Goal: Information Seeking & Learning: Learn about a topic

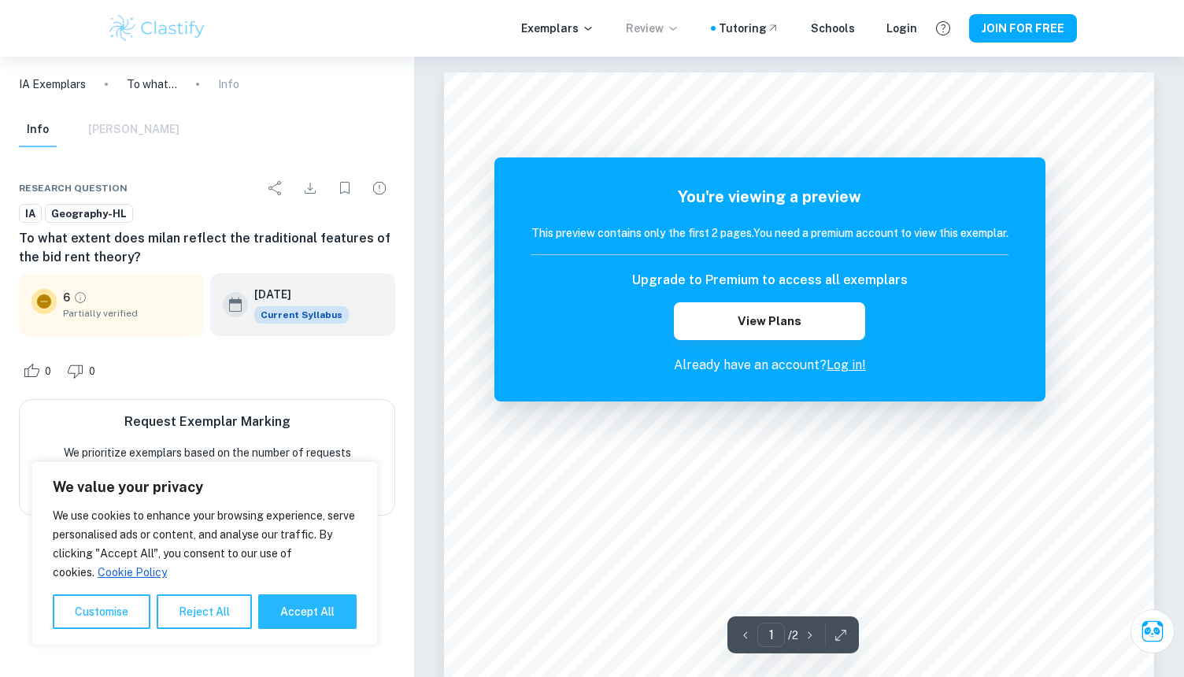
click at [660, 24] on p "Review" at bounding box center [653, 28] width 54 height 17
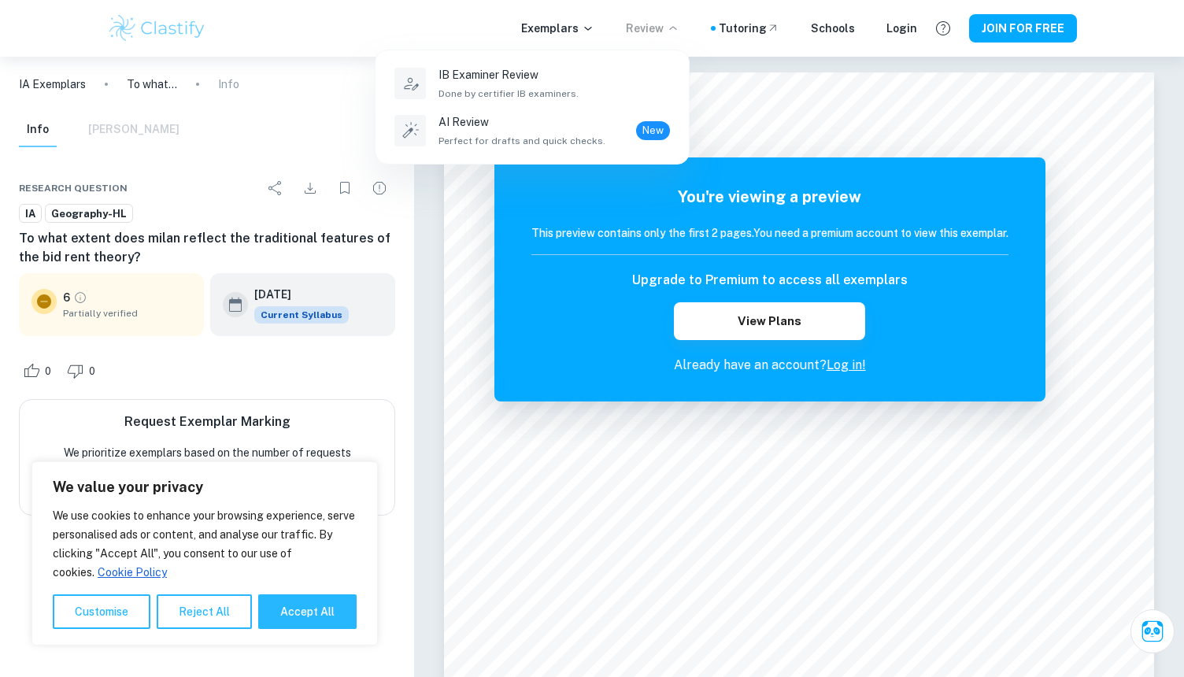
click at [578, 28] on div at bounding box center [592, 338] width 1184 height 677
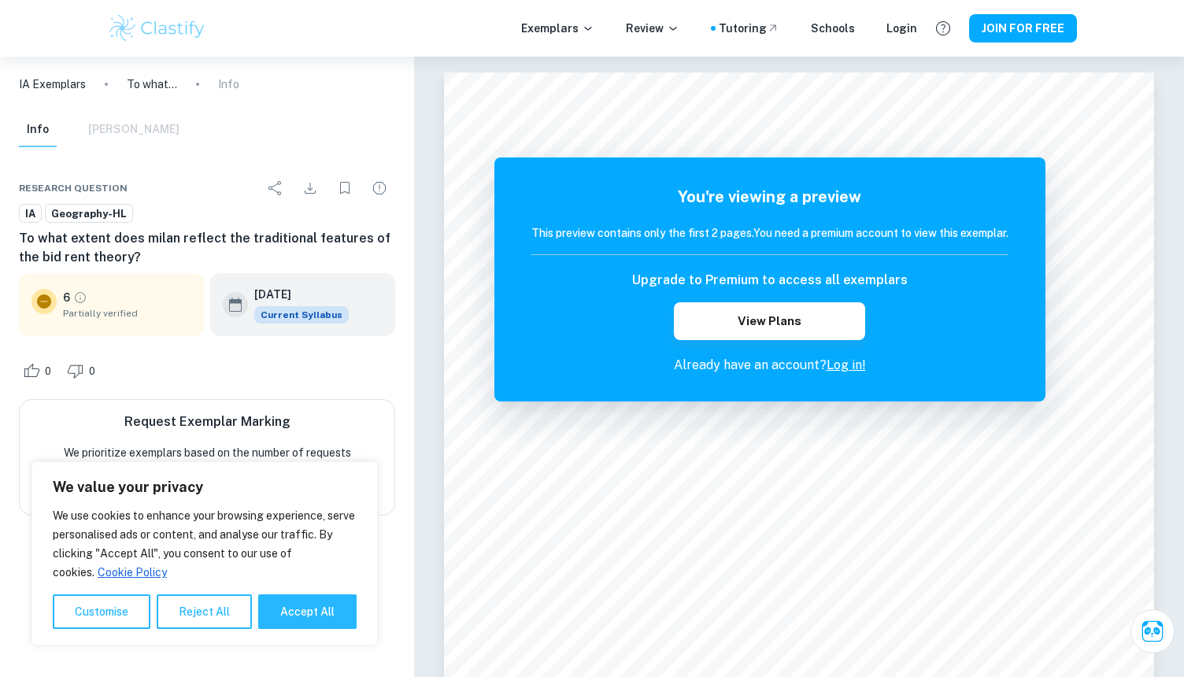
click at [578, 28] on p "Exemplars" at bounding box center [557, 28] width 73 height 17
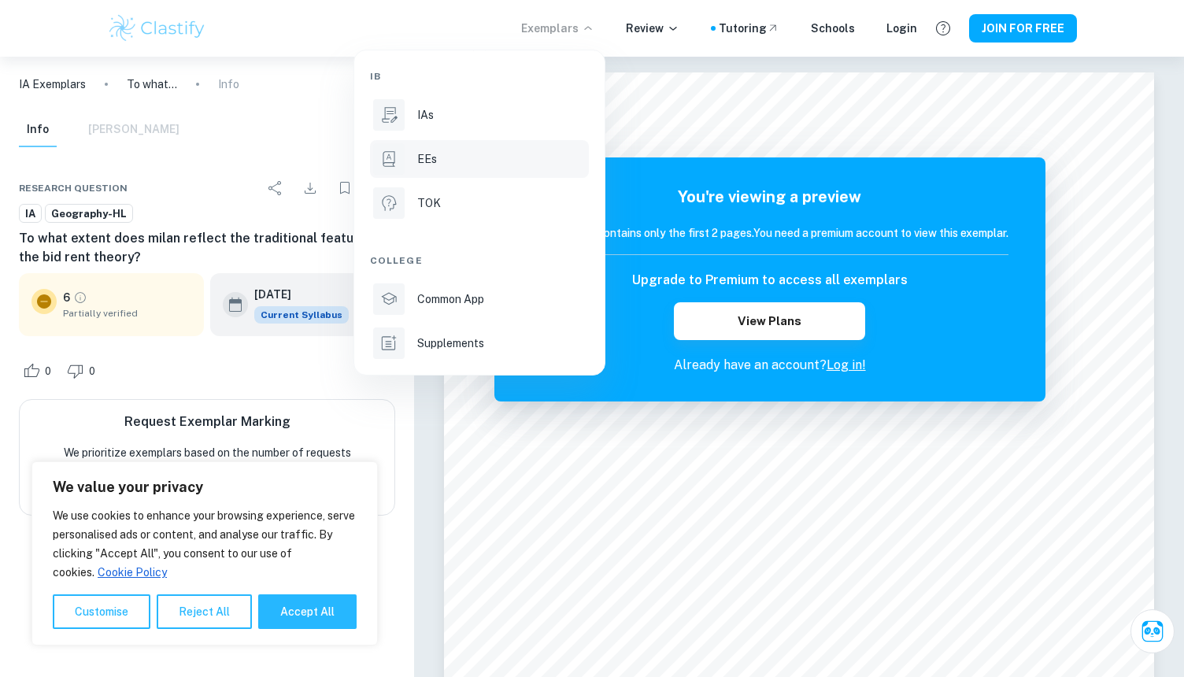
click at [463, 164] on div "EEs" at bounding box center [501, 158] width 168 height 17
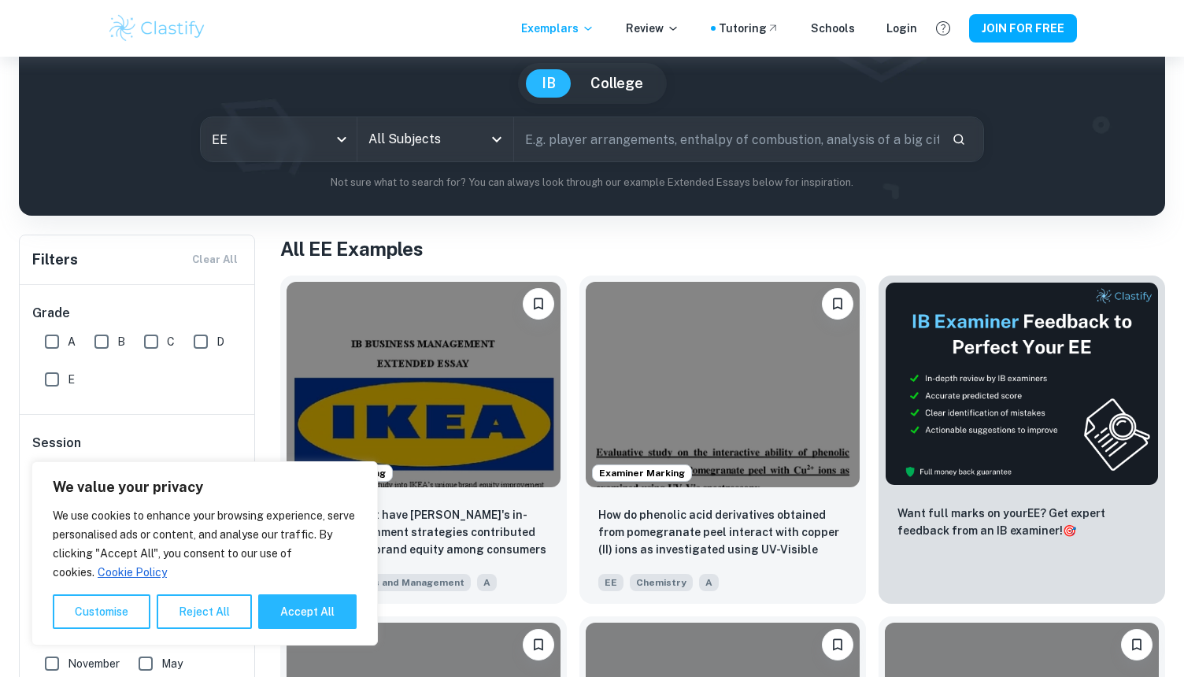
scroll to position [205, 0]
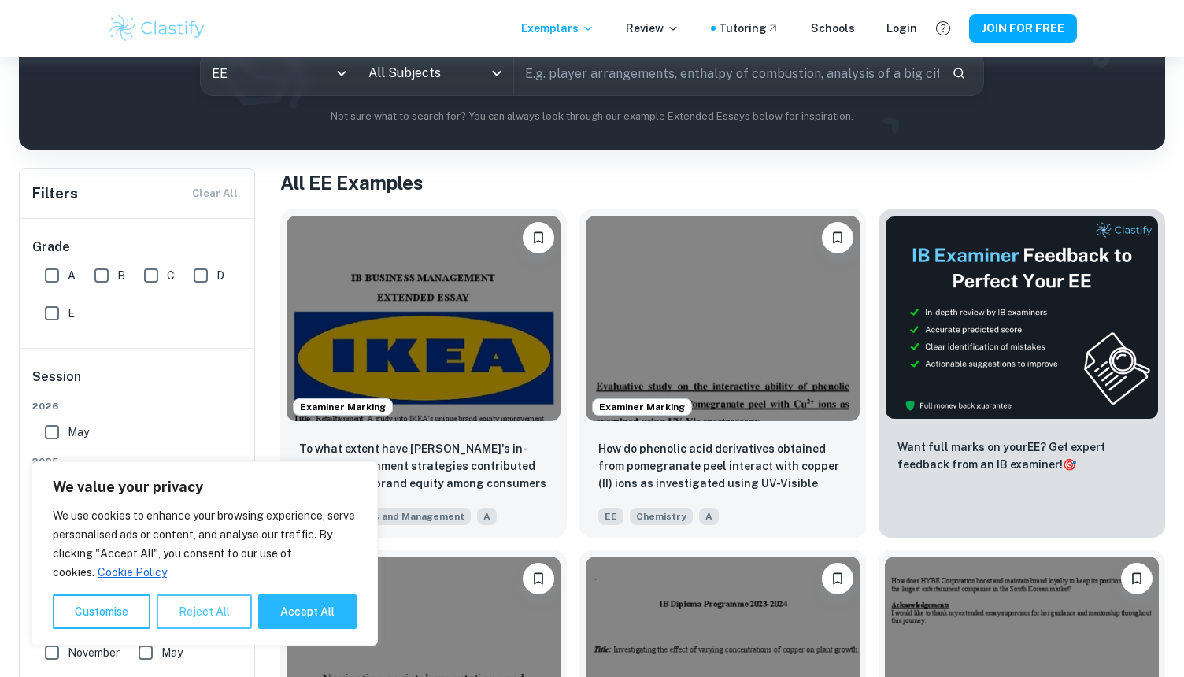
click at [205, 605] on button "Reject All" at bounding box center [204, 611] width 95 height 35
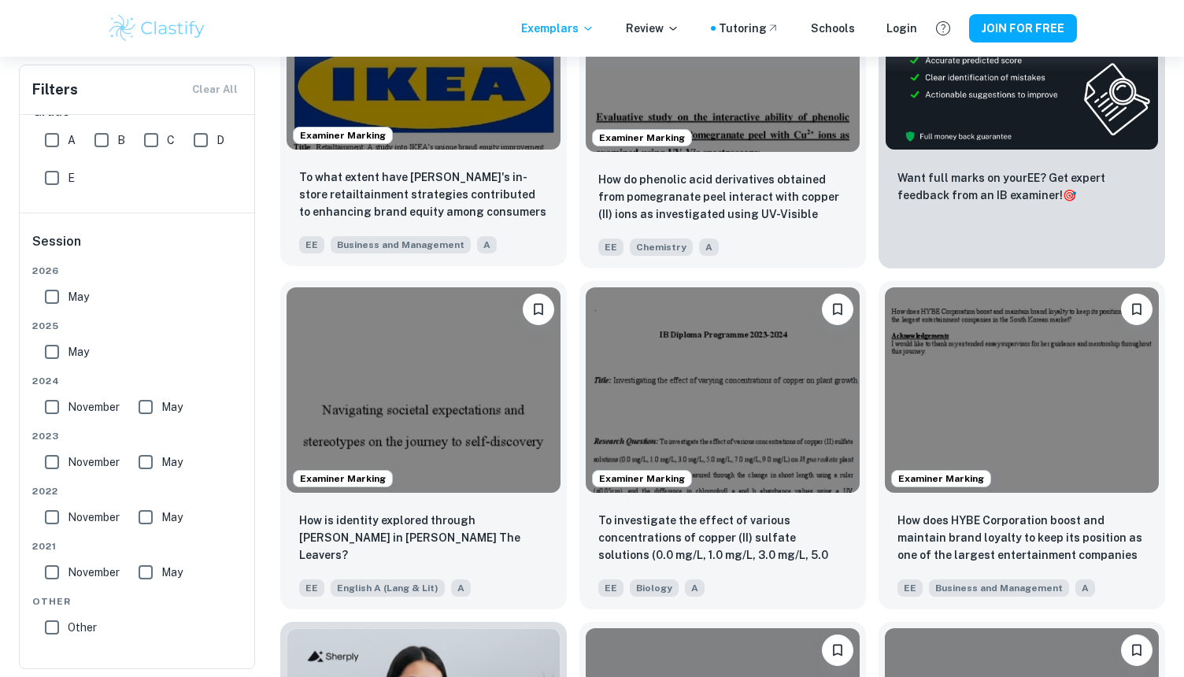
scroll to position [567, 0]
